Goal: Information Seeking & Learning: Learn about a topic

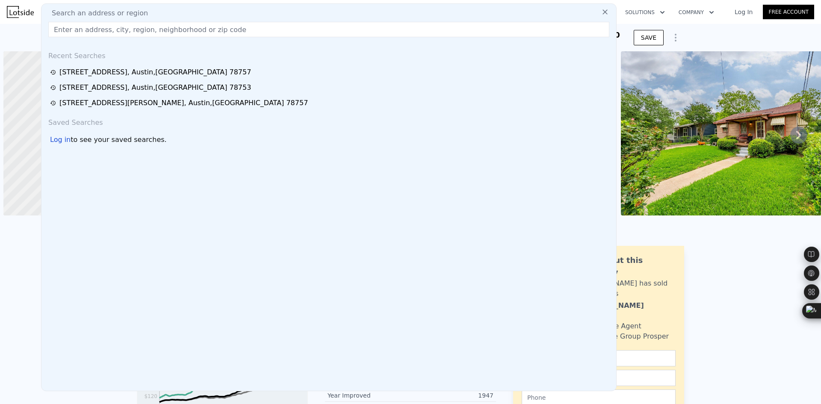
scroll to position [0, 3]
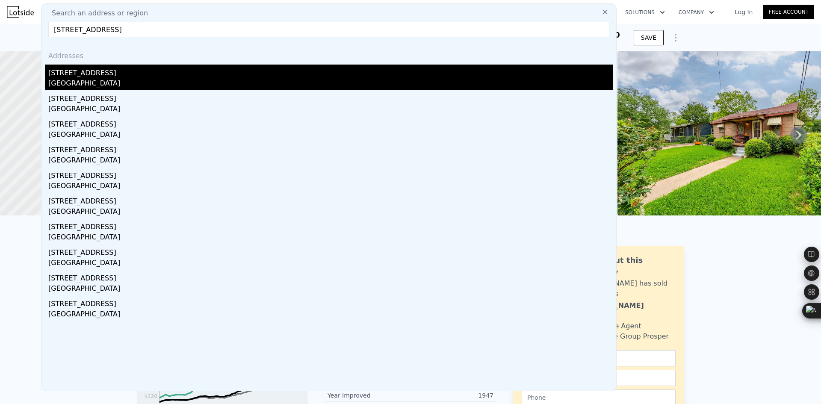
type input "[STREET_ADDRESS]"
click at [145, 79] on div "[GEOGRAPHIC_DATA]" at bounding box center [330, 84] width 564 height 12
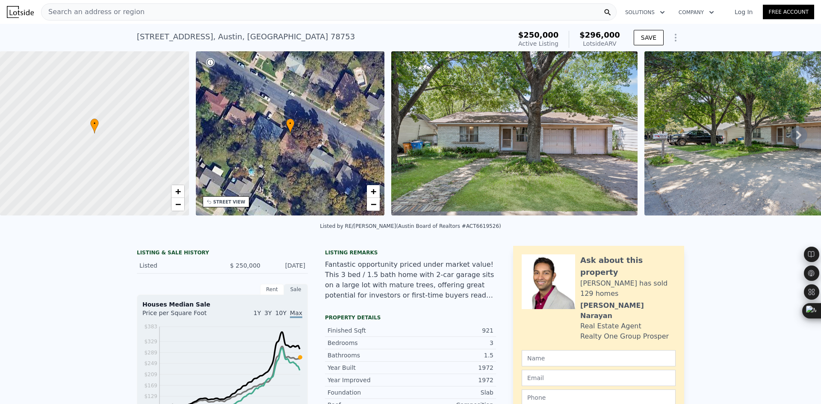
click at [797, 137] on icon at bounding box center [798, 135] width 17 height 17
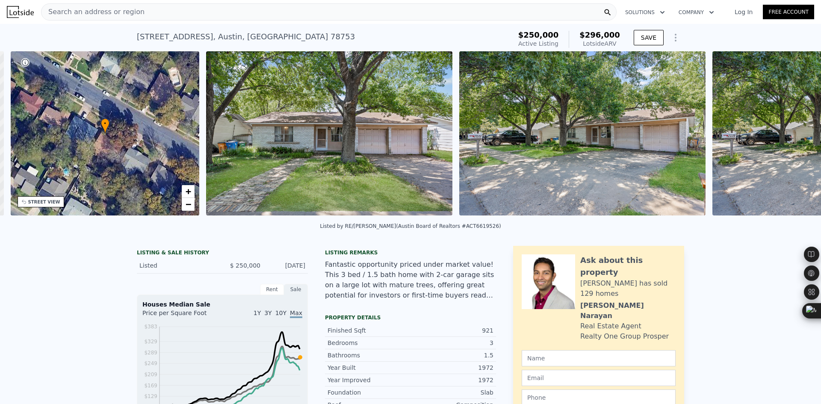
scroll to position [0, 199]
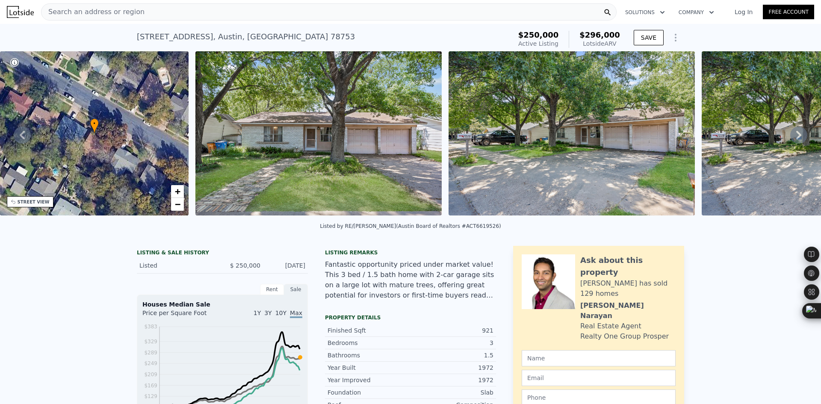
click at [796, 139] on icon at bounding box center [798, 135] width 5 height 9
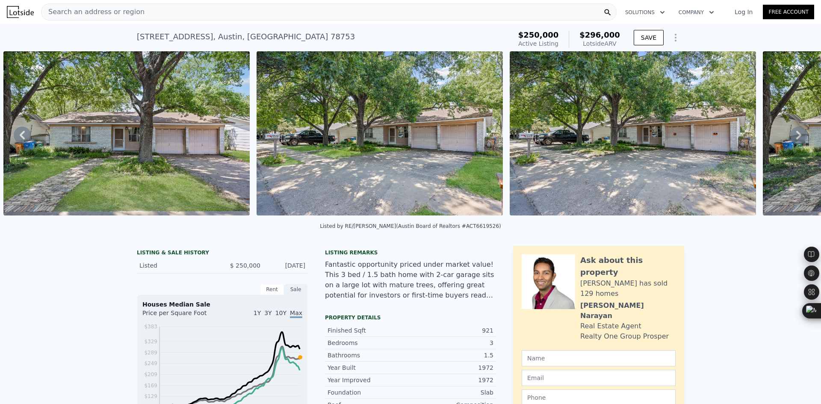
click at [796, 139] on icon at bounding box center [798, 135] width 5 height 9
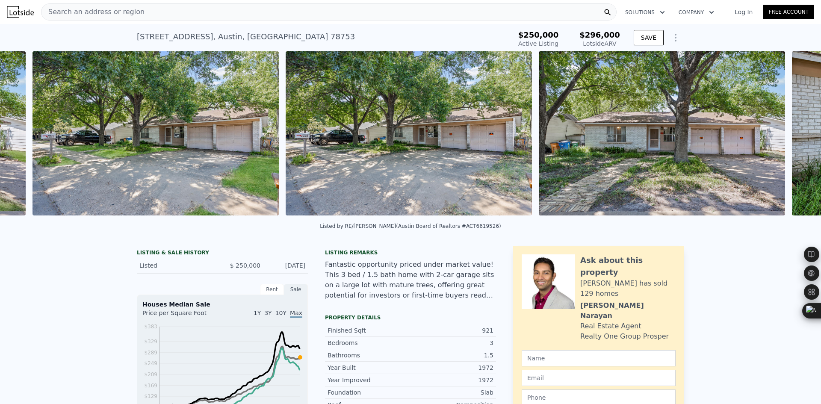
scroll to position [0, 644]
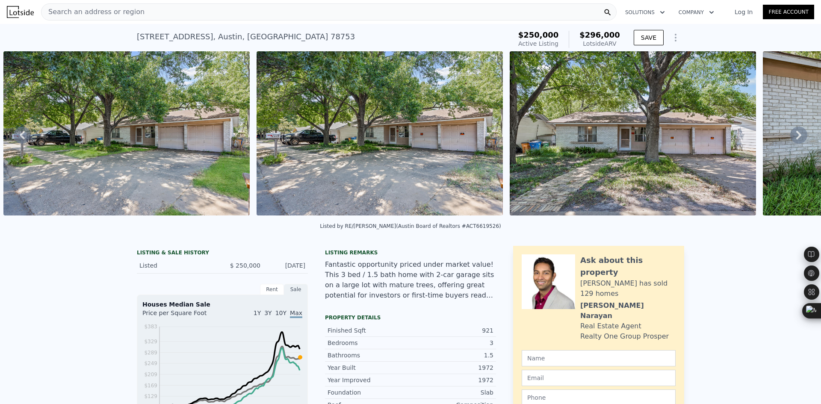
click at [796, 139] on icon at bounding box center [798, 135] width 5 height 9
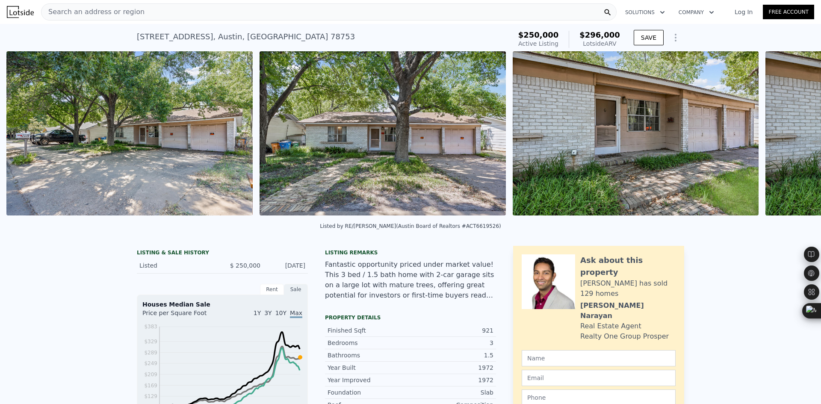
scroll to position [0, 898]
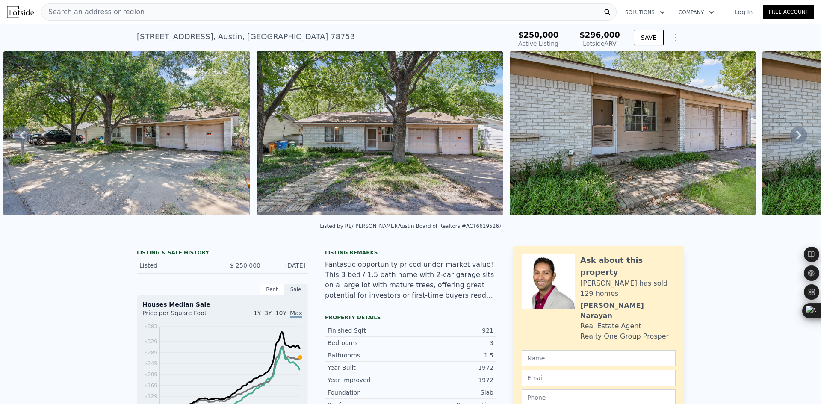
click at [790, 137] on icon at bounding box center [798, 135] width 17 height 17
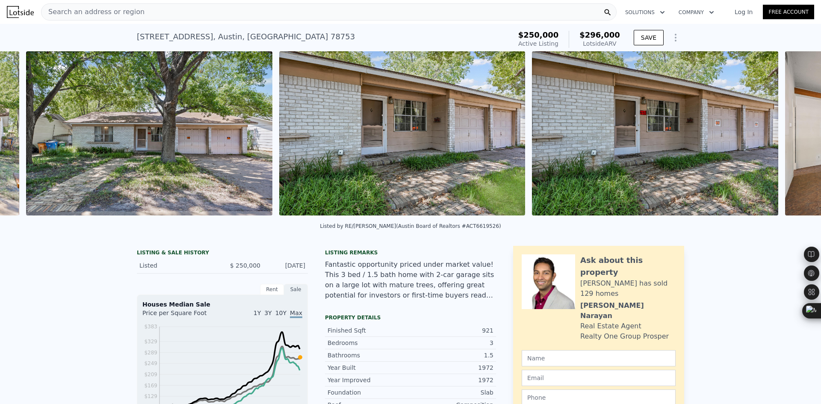
scroll to position [0, 1151]
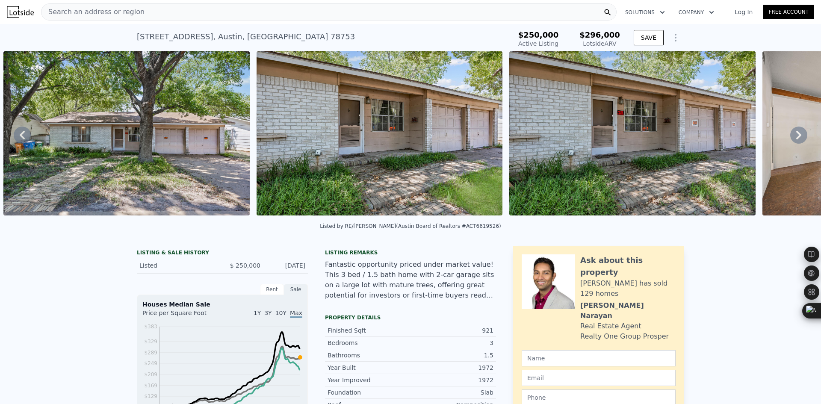
click at [790, 137] on icon at bounding box center [798, 135] width 17 height 17
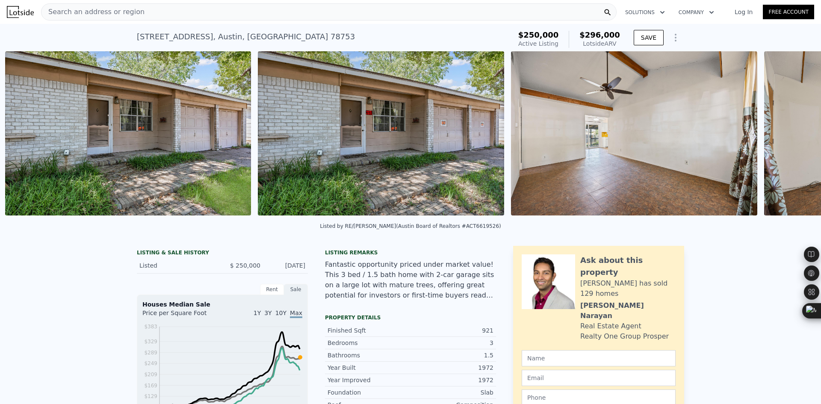
scroll to position [0, 1404]
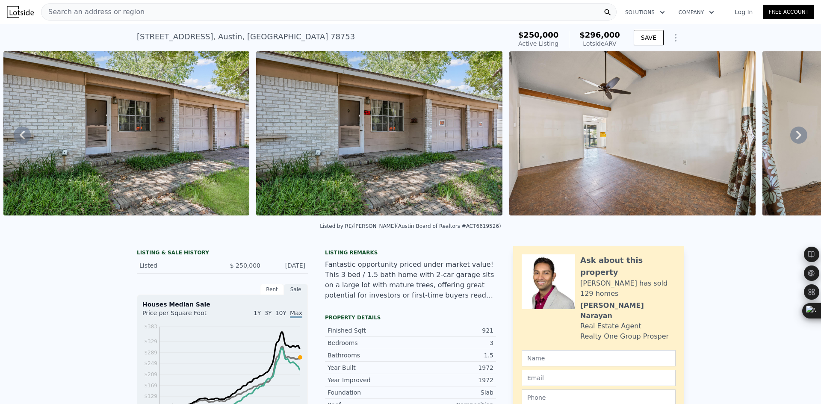
click at [790, 137] on icon at bounding box center [798, 135] width 17 height 17
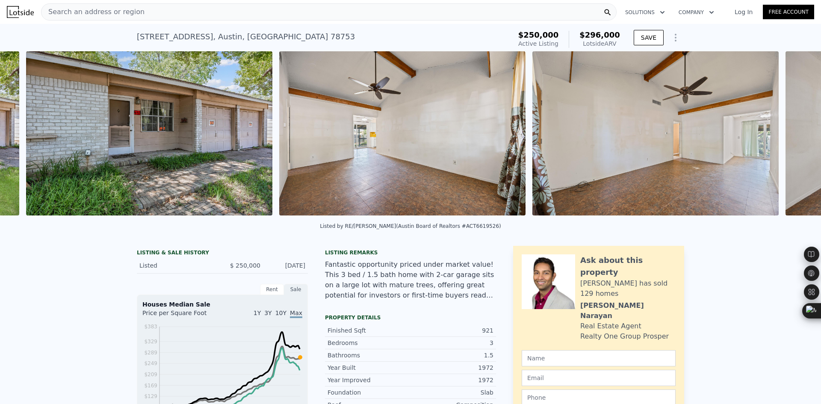
scroll to position [0, 1657]
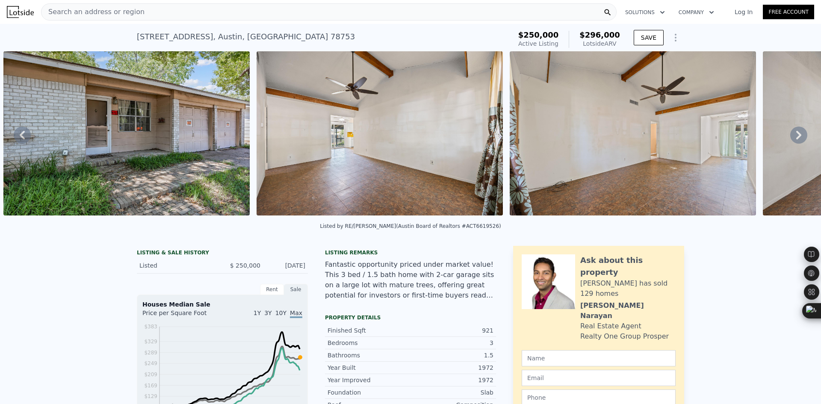
click at [790, 137] on icon at bounding box center [798, 135] width 17 height 17
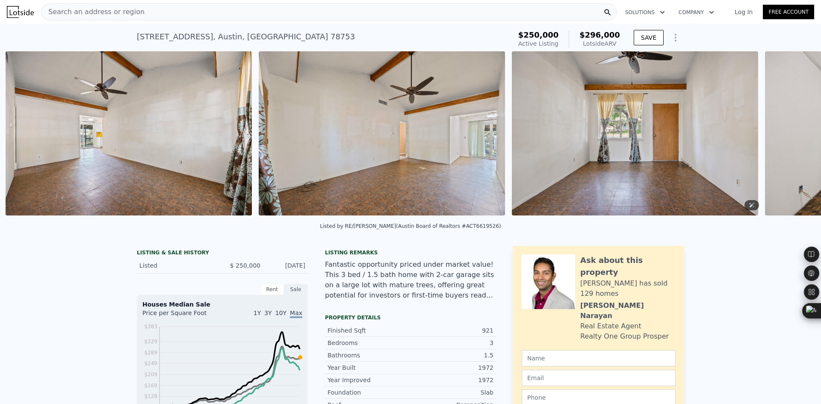
scroll to position [0, 1910]
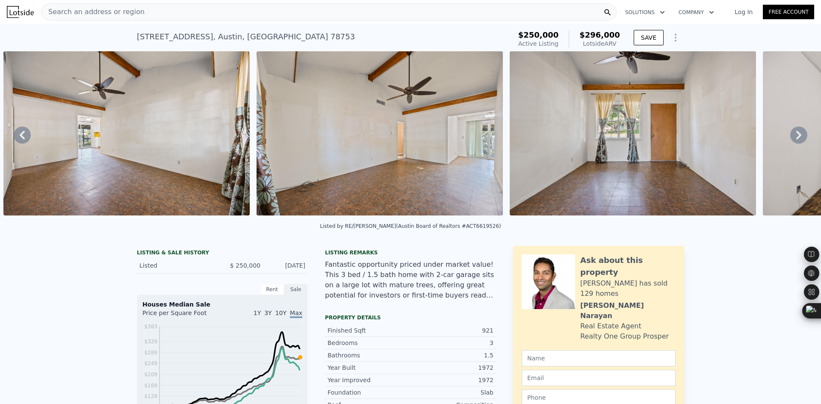
click at [216, 9] on div "Search an address or region" at bounding box center [329, 11] width 576 height 17
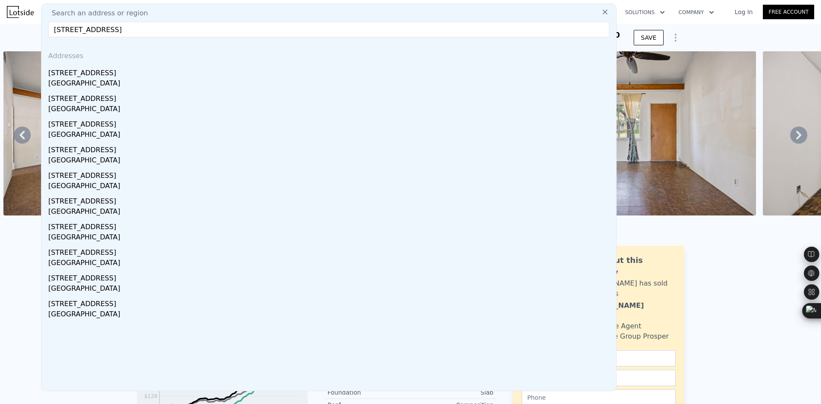
type input "[STREET_ADDRESS]"
drag, startPoint x: 173, startPoint y: 72, endPoint x: 165, endPoint y: 72, distance: 7.3
click at [165, 72] on div "[STREET_ADDRESS]" at bounding box center [330, 72] width 564 height 14
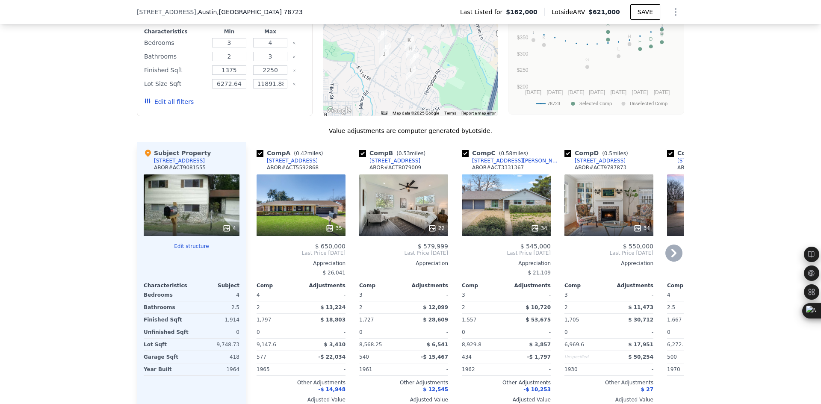
scroll to position [710, 0]
click at [673, 261] on icon at bounding box center [673, 252] width 17 height 17
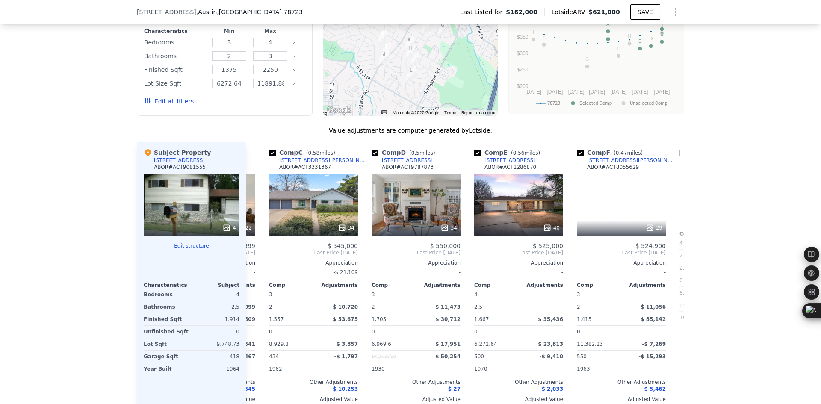
scroll to position [0, 205]
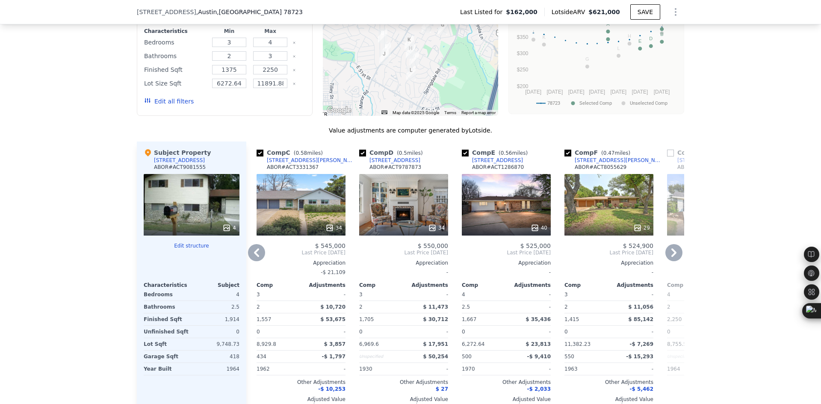
click at [670, 261] on icon at bounding box center [673, 252] width 17 height 17
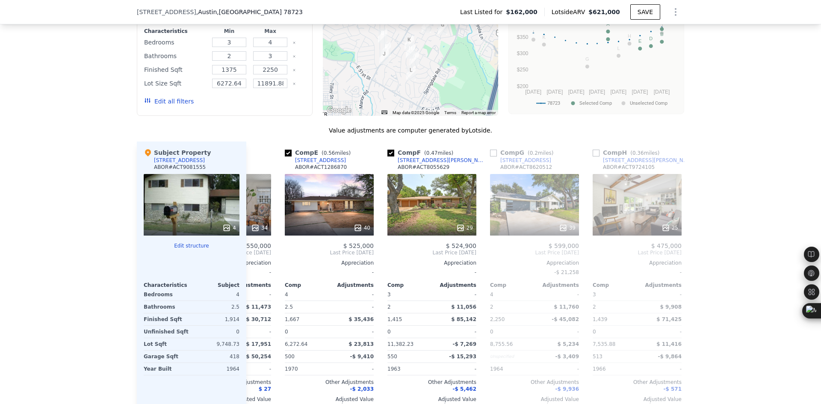
scroll to position [0, 411]
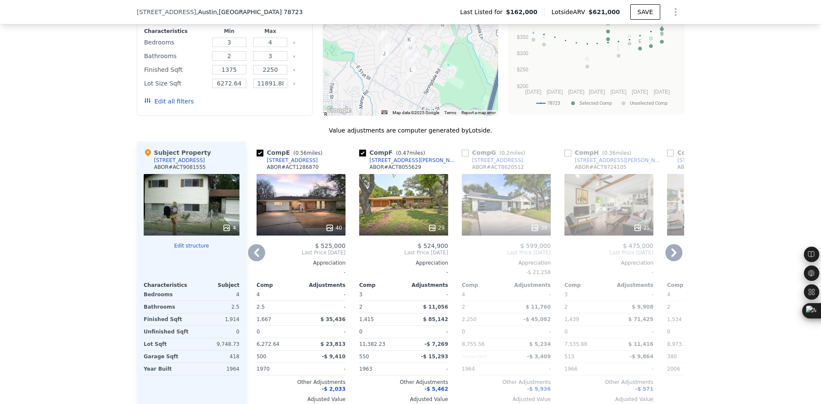
click at [249, 261] on icon at bounding box center [256, 252] width 17 height 17
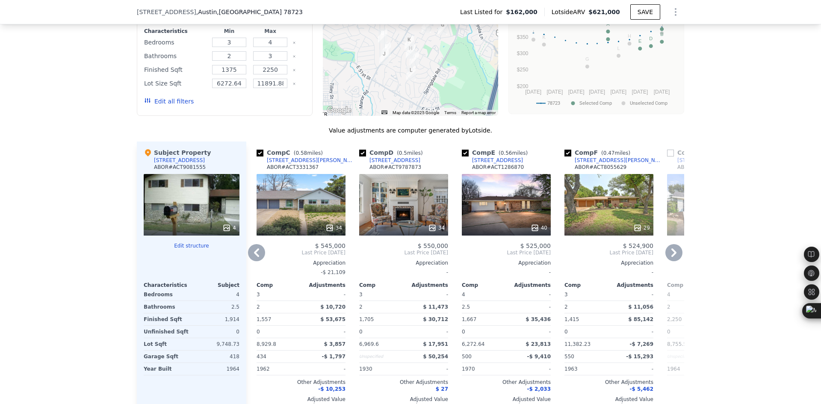
click at [249, 261] on icon at bounding box center [256, 252] width 17 height 17
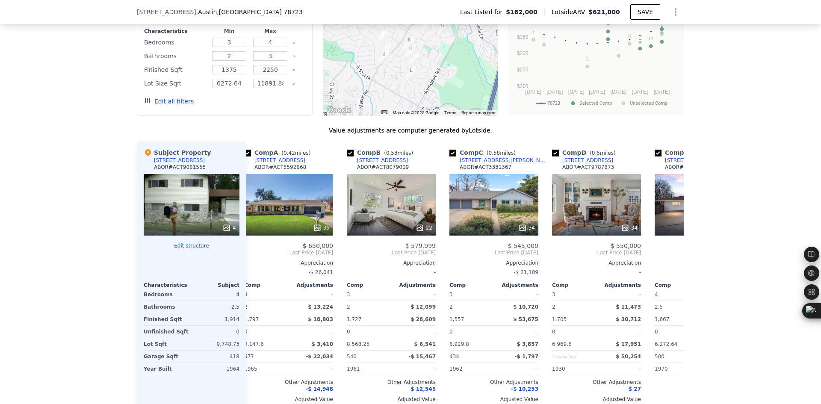
scroll to position [0, 0]
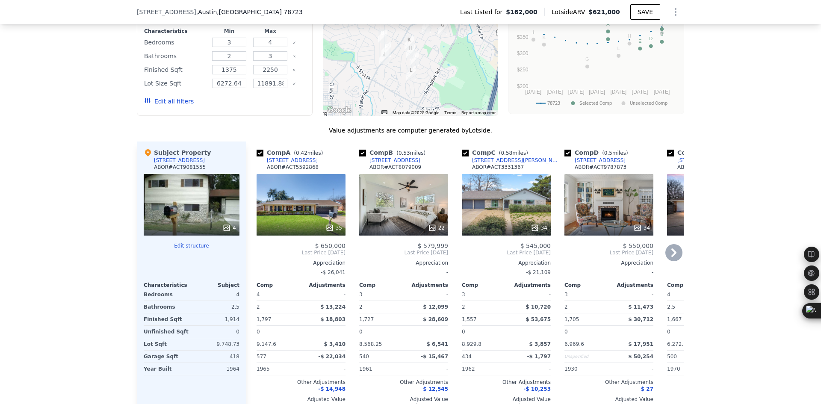
click at [671, 257] on icon at bounding box center [673, 252] width 5 height 9
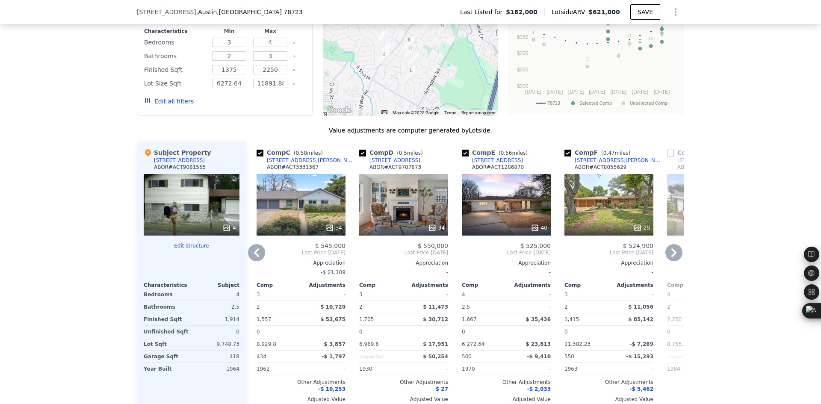
click at [671, 257] on icon at bounding box center [673, 252] width 5 height 9
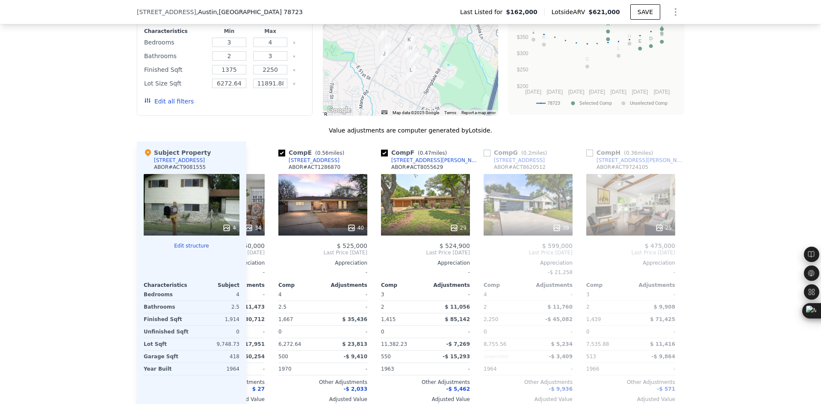
scroll to position [0, 411]
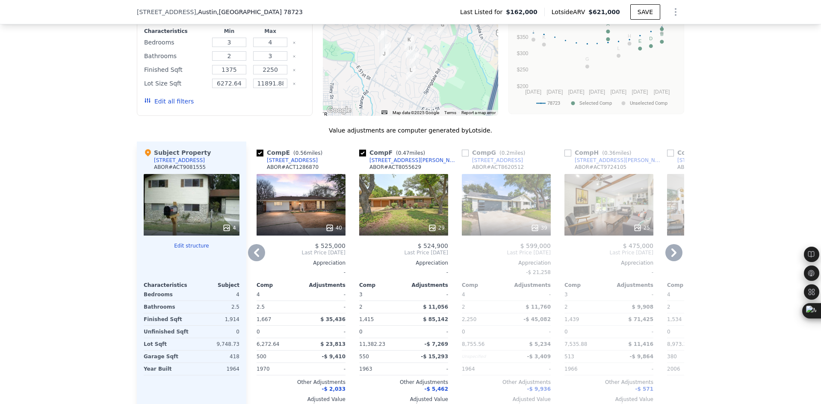
click at [671, 257] on icon at bounding box center [673, 252] width 5 height 9
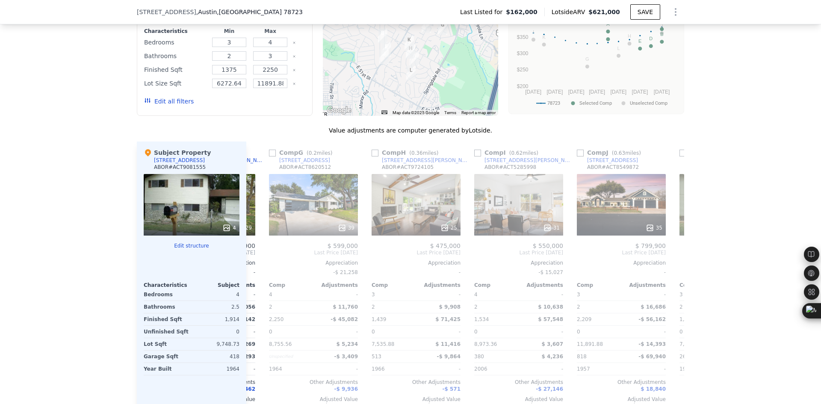
scroll to position [0, 616]
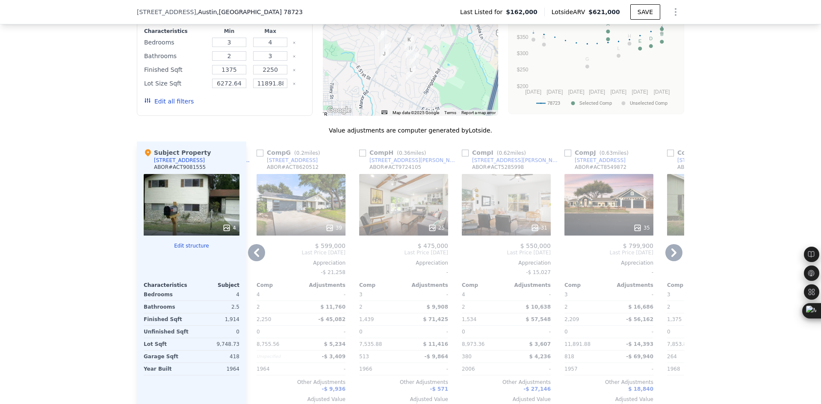
click at [671, 257] on icon at bounding box center [673, 252] width 5 height 9
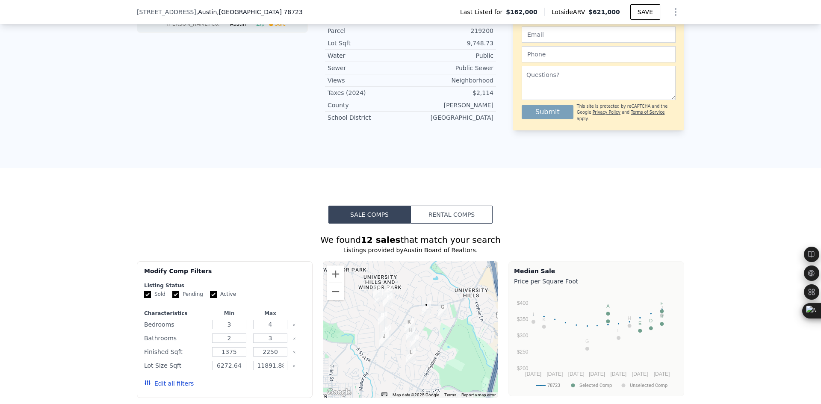
scroll to position [425, 0]
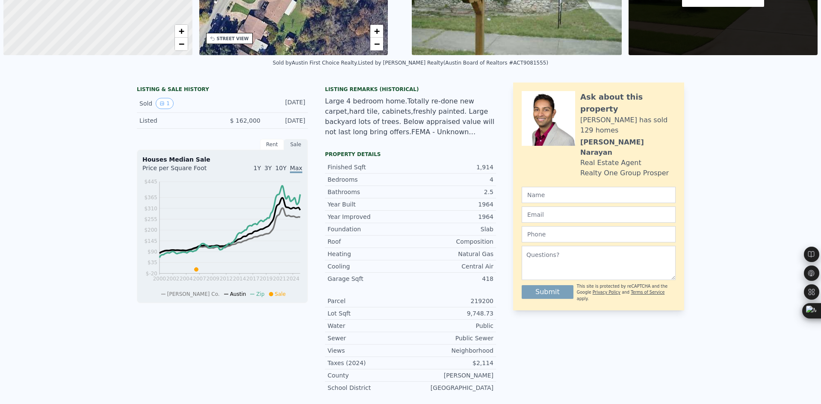
scroll to position [0, 0]
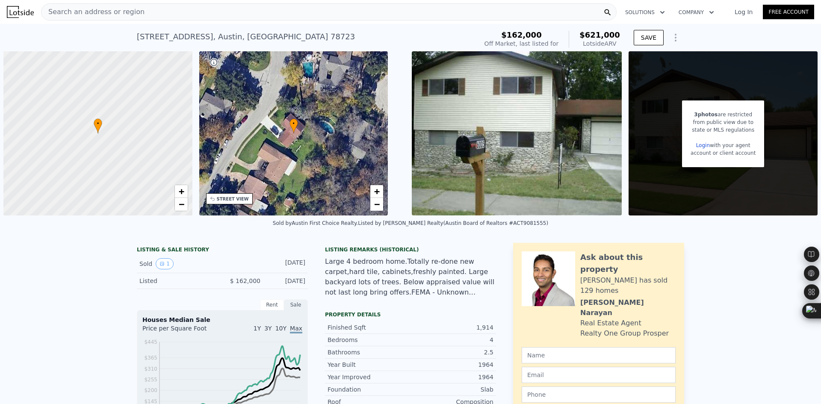
click at [213, 17] on div "Search an address or region" at bounding box center [329, 11] width 576 height 17
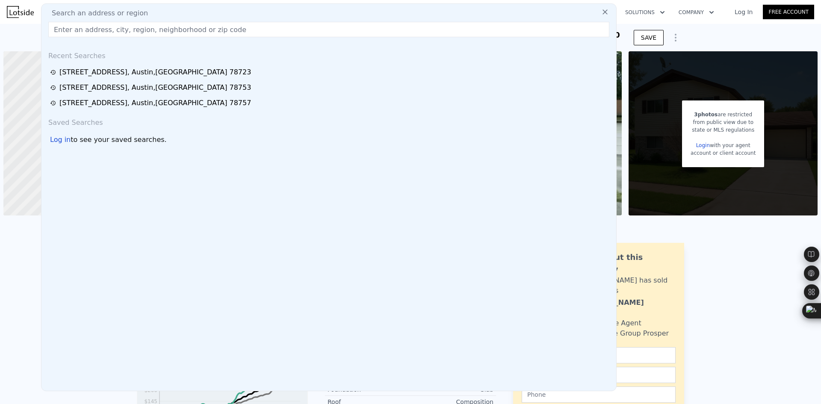
type input "[STREET_ADDRESS]"
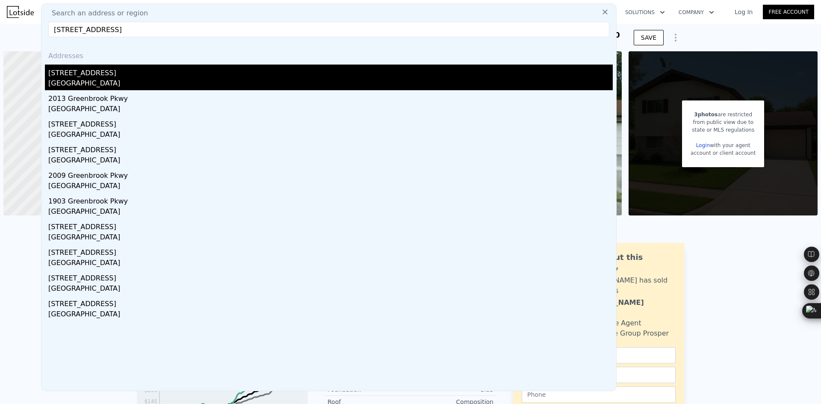
click at [130, 76] on div "[STREET_ADDRESS]" at bounding box center [330, 72] width 564 height 14
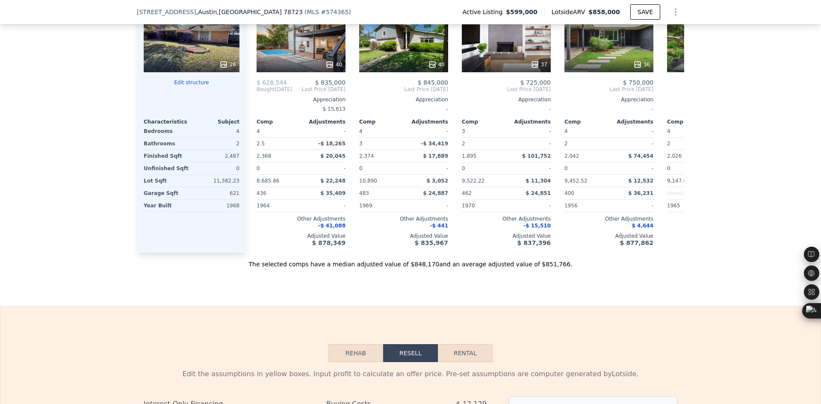
scroll to position [852, 0]
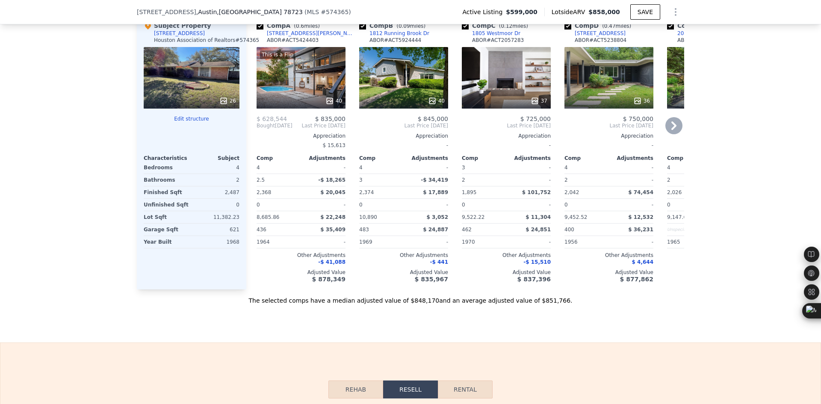
click at [669, 134] on icon at bounding box center [673, 125] width 17 height 17
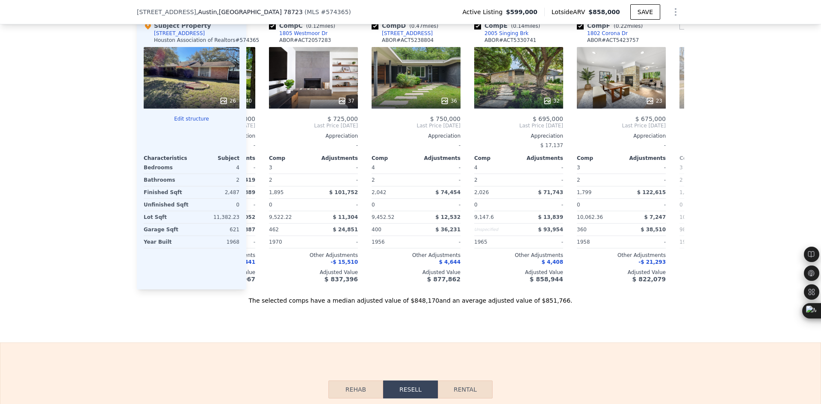
scroll to position [0, 205]
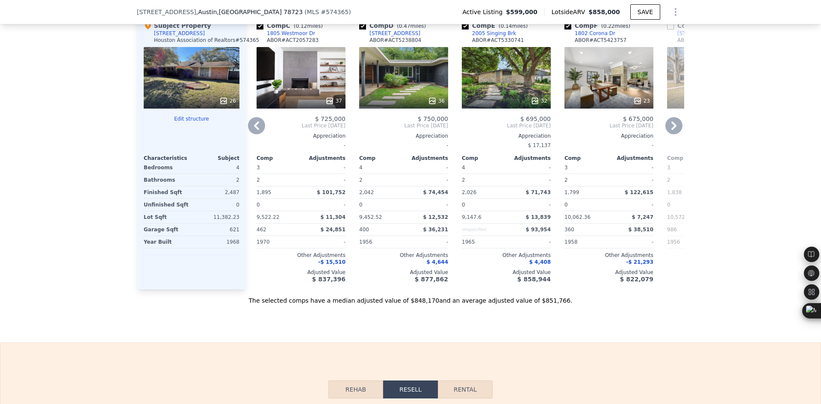
click at [669, 134] on icon at bounding box center [673, 125] width 17 height 17
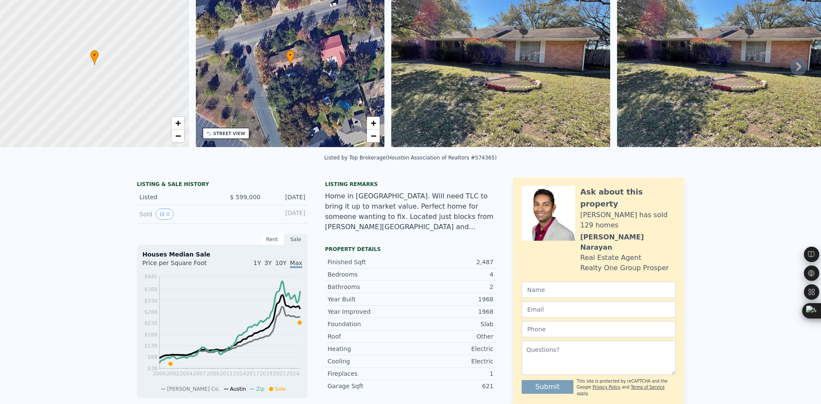
scroll to position [0, 0]
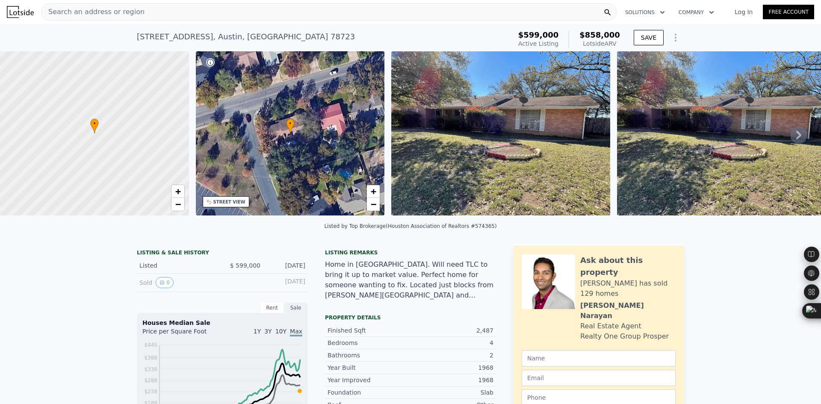
click at [138, 15] on div "Search an address or region" at bounding box center [329, 11] width 576 height 17
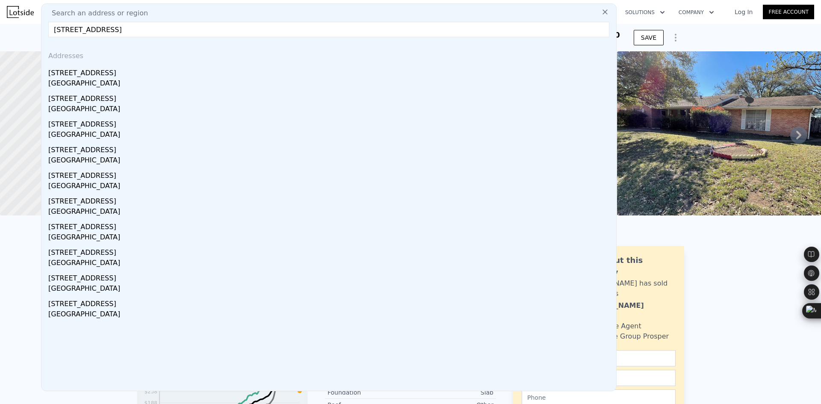
type input "[STREET_ADDRESS]"
click at [113, 77] on div "[STREET_ADDRESS]" at bounding box center [330, 72] width 564 height 14
